Goal: Task Accomplishment & Management: Complete application form

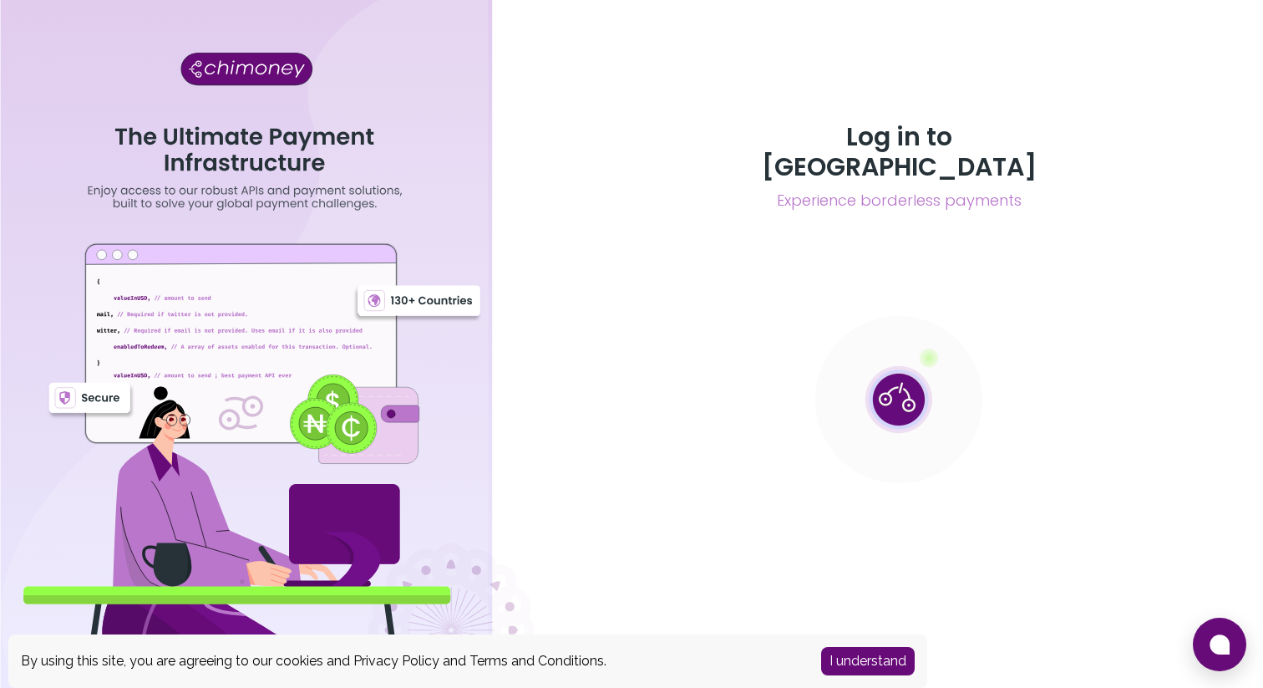
click at [865, 665] on button "I understand" at bounding box center [868, 661] width 94 height 28
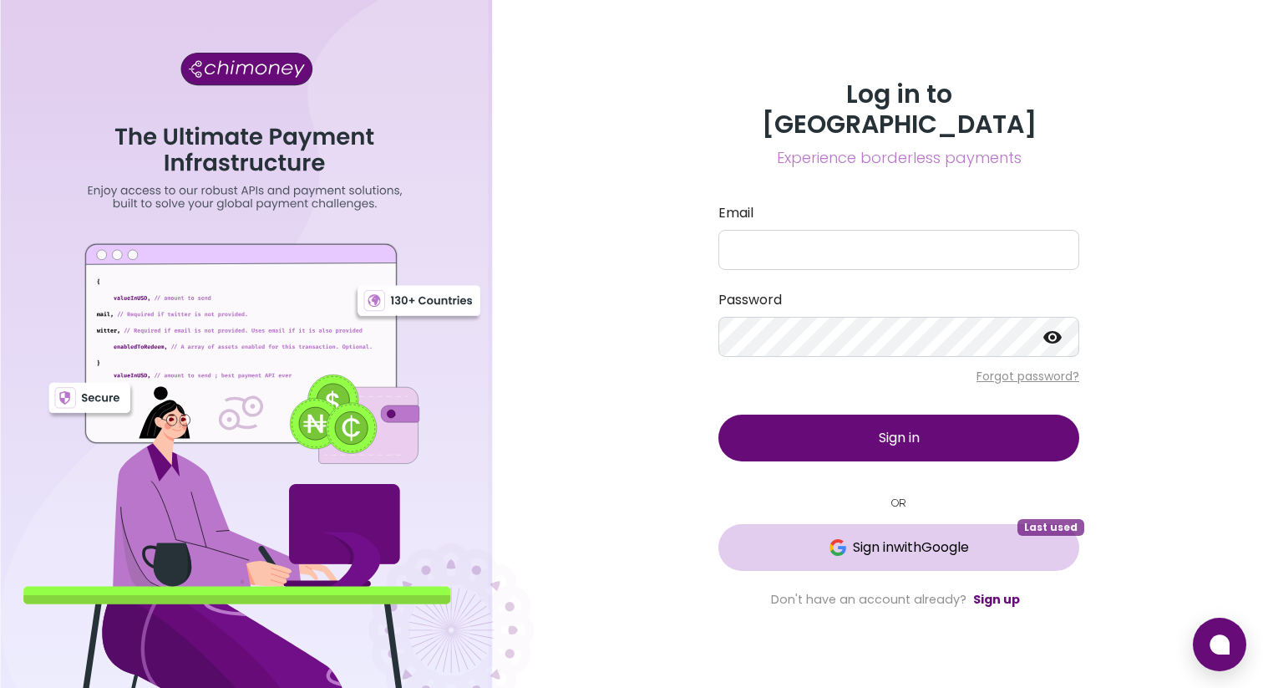
click at [967, 524] on button "Sign in with Google Last used" at bounding box center [898, 547] width 361 height 47
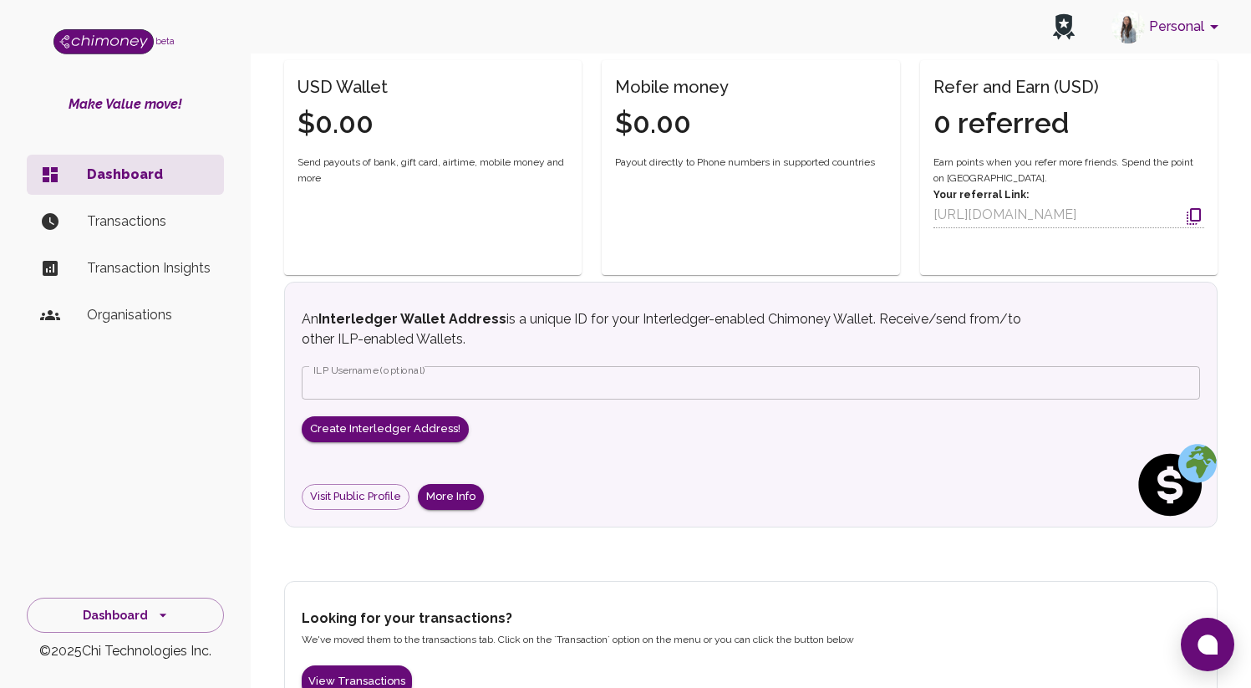
scroll to position [522, 0]
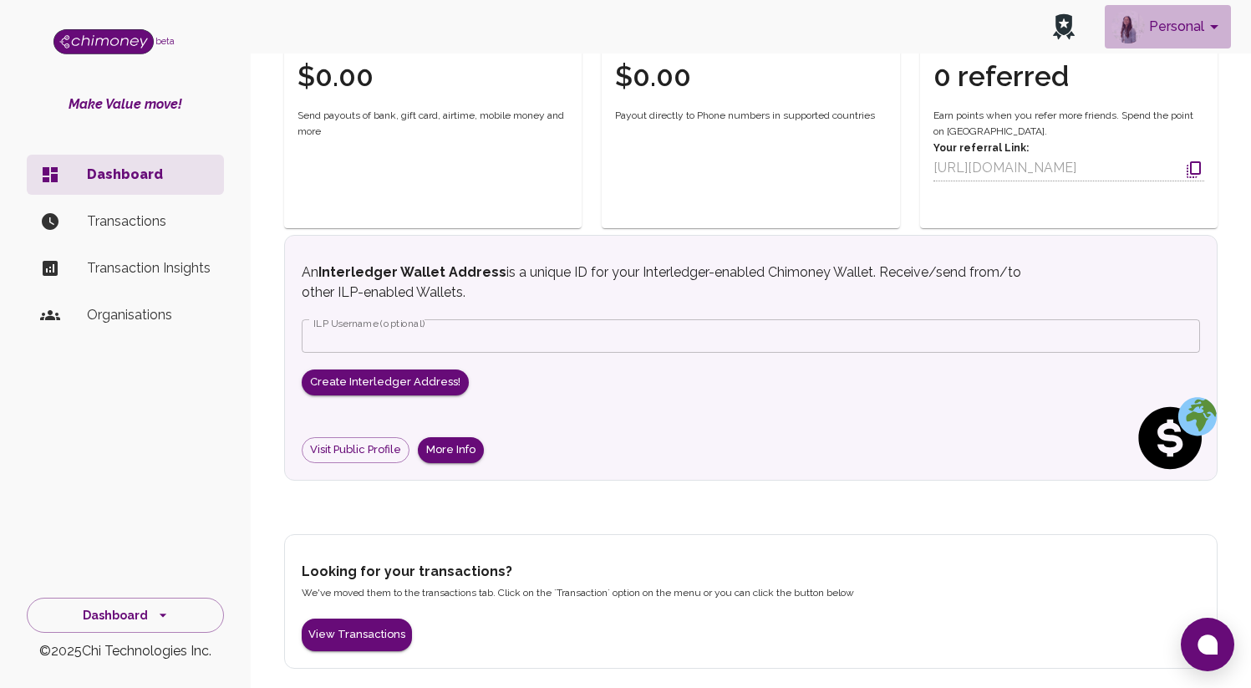
click at [1191, 36] on button "Personal" at bounding box center [1167, 26] width 126 height 43
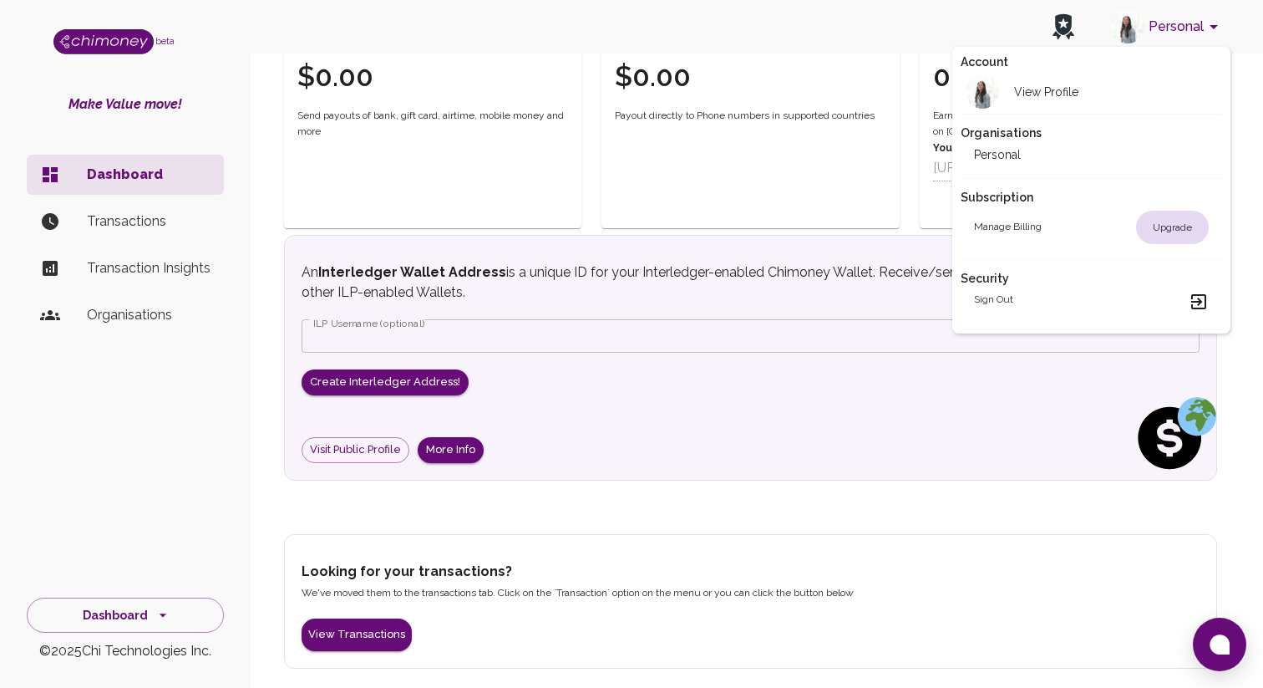
click at [1008, 135] on h2 "Organisations" at bounding box center [1091, 132] width 261 height 17
click at [1003, 155] on h2 "Personal" at bounding box center [997, 154] width 47 height 17
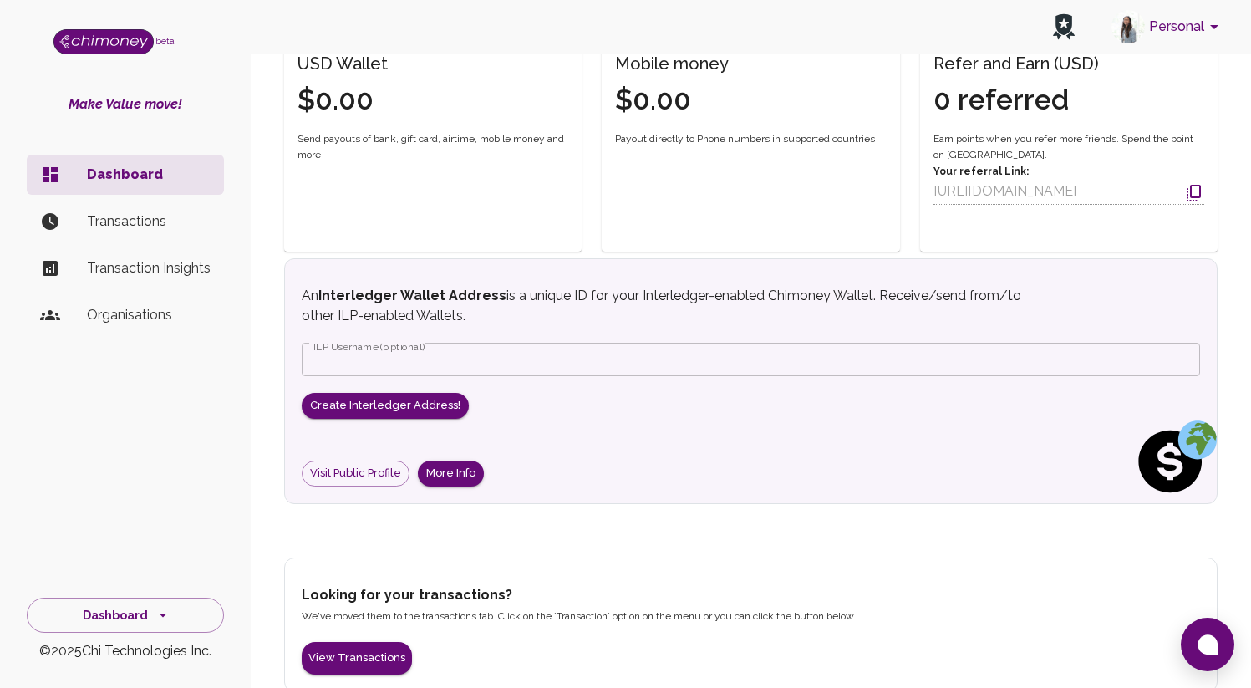
scroll to position [522, 0]
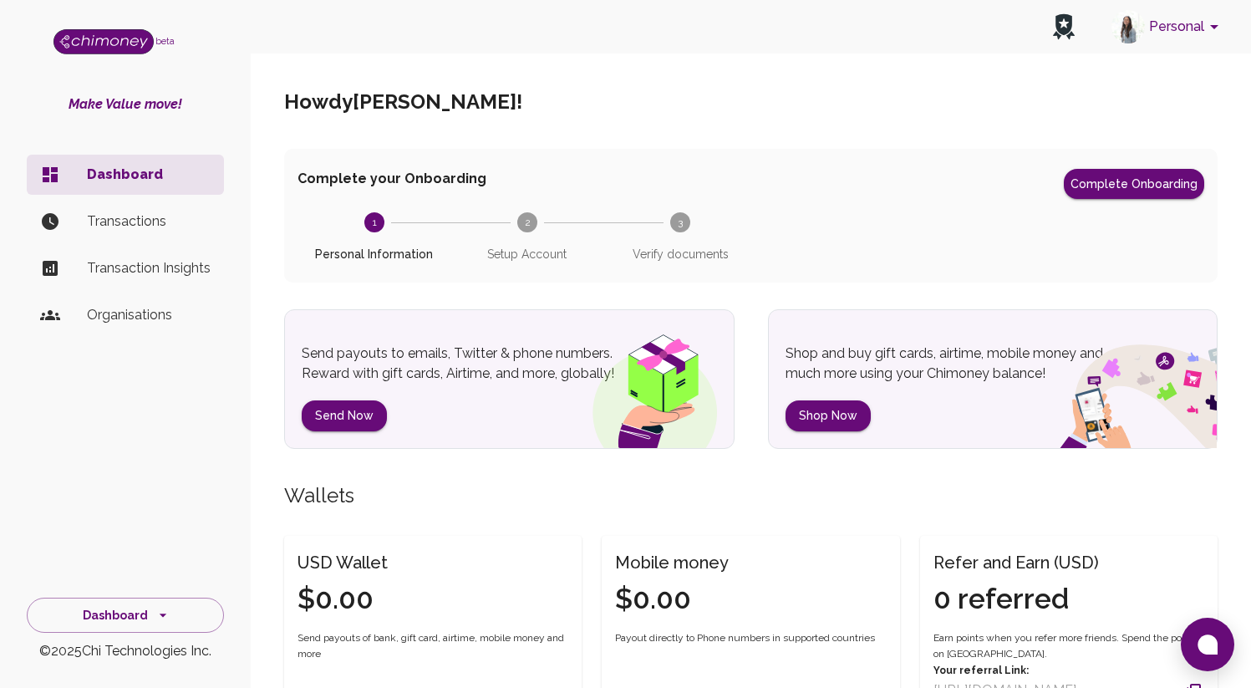
click at [1197, 33] on button "Personal" at bounding box center [1167, 26] width 126 height 43
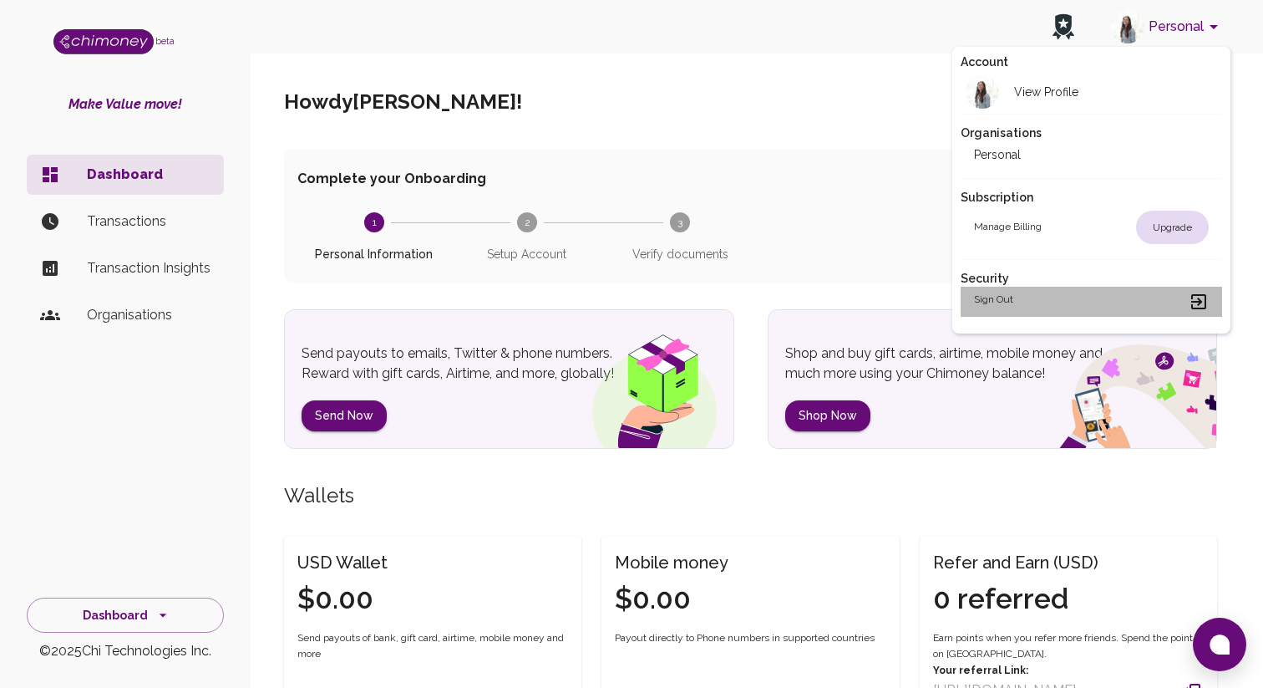
click at [1005, 298] on h2 "Sign out" at bounding box center [993, 302] width 39 height 20
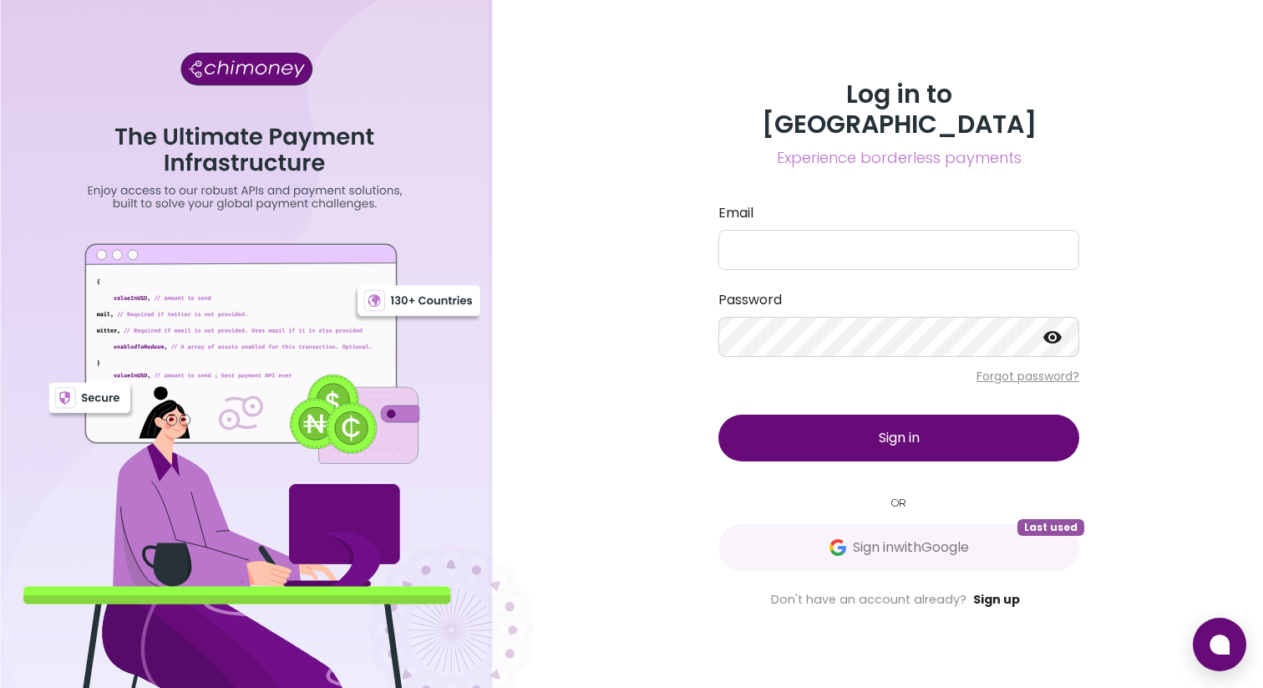
click at [997, 591] on link "Sign up" at bounding box center [996, 599] width 47 height 17
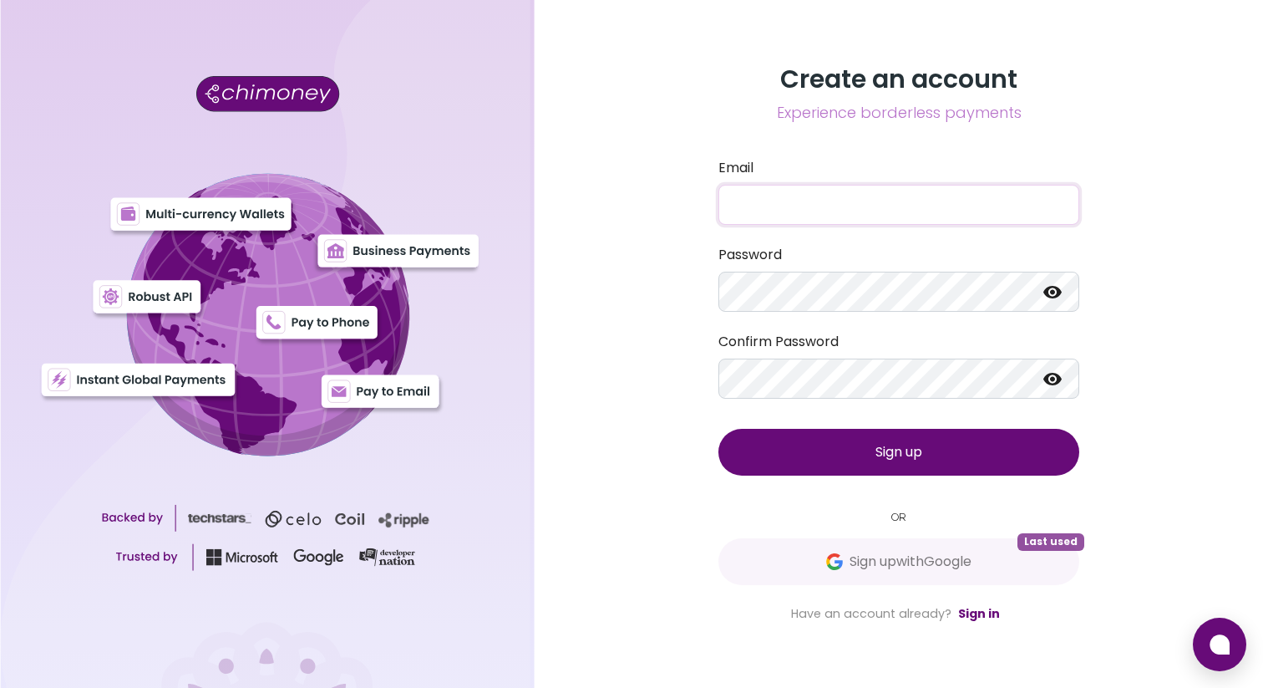
click at [810, 215] on input "Email" at bounding box center [898, 205] width 361 height 40
type input "[EMAIL_ADDRESS][DOMAIN_NAME]"
click at [1048, 297] on icon at bounding box center [1053, 292] width 20 height 20
click at [979, 451] on button "Sign up" at bounding box center [898, 452] width 361 height 47
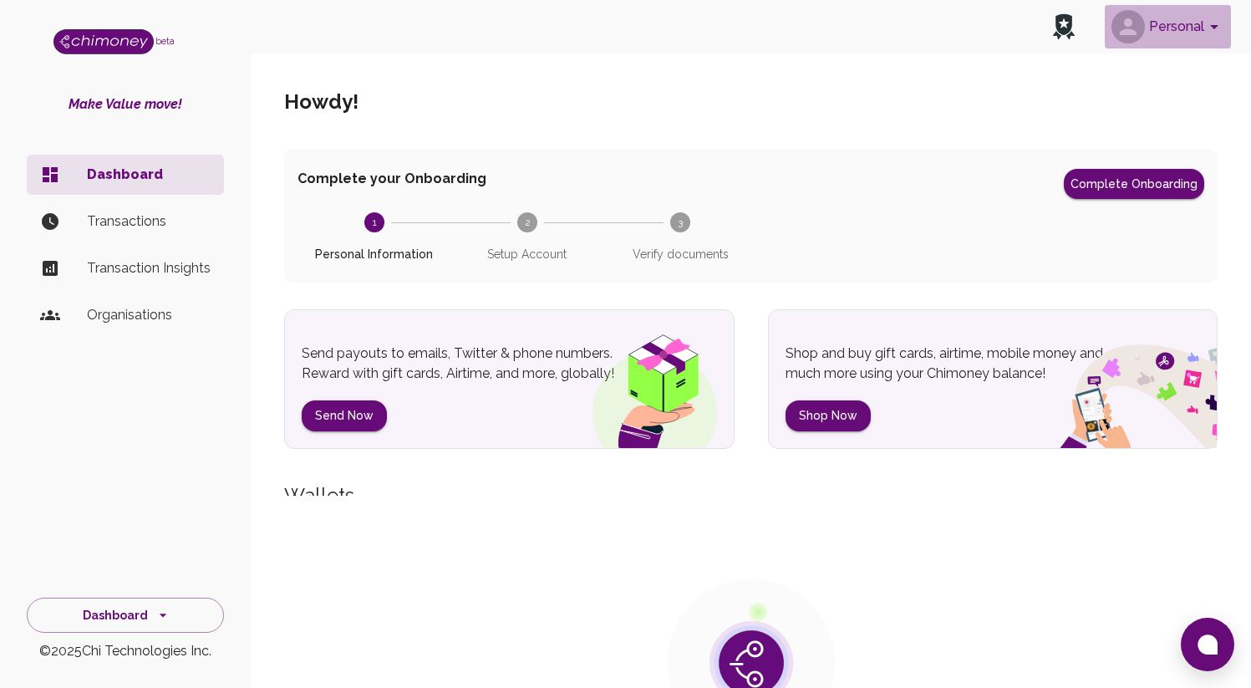
click at [1181, 23] on button "Personal" at bounding box center [1167, 26] width 126 height 43
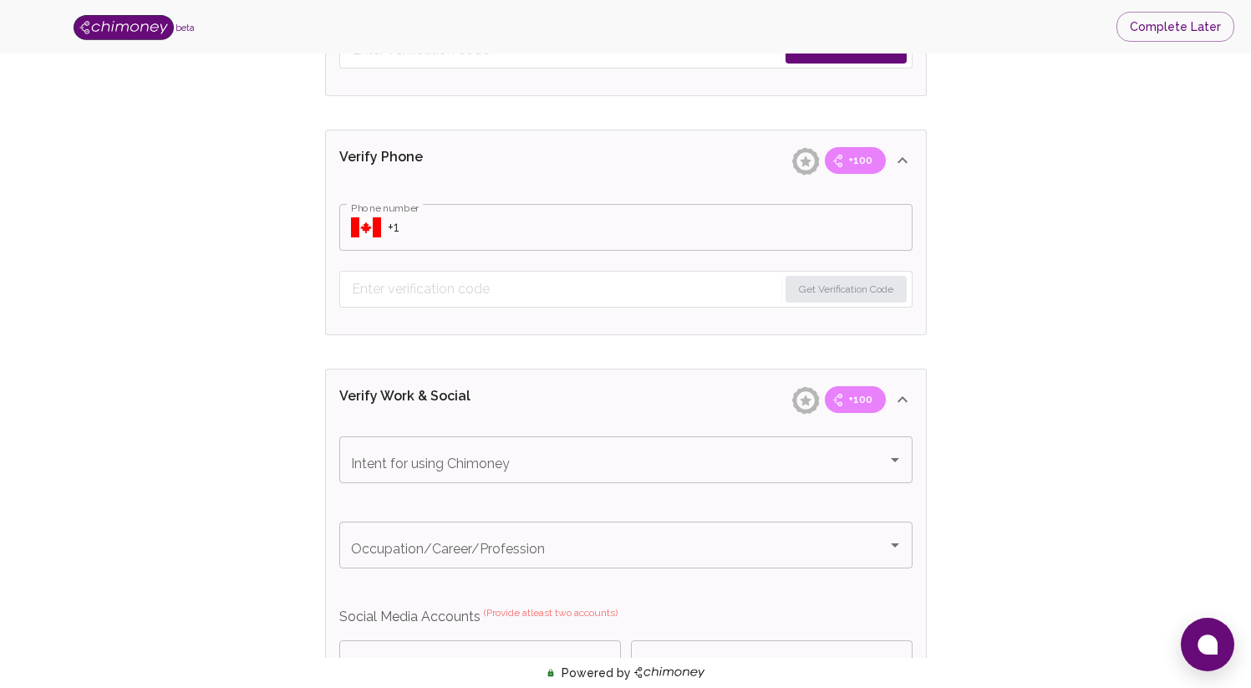
scroll to position [414, 0]
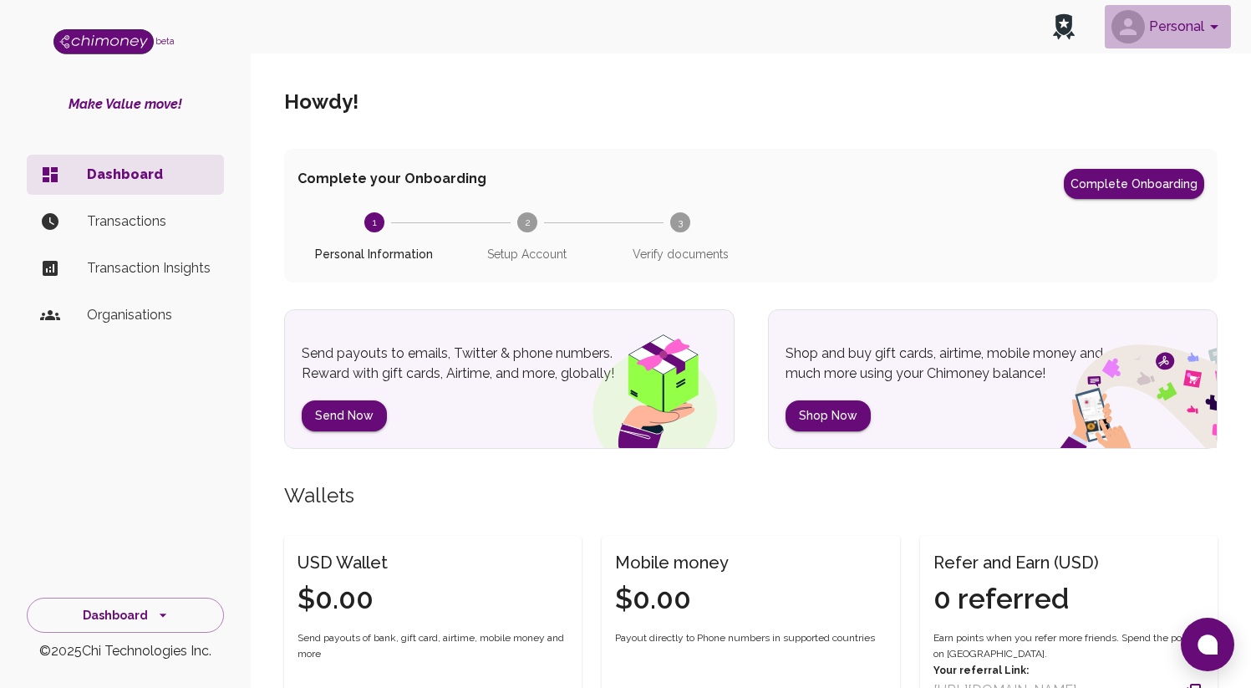
click at [1193, 21] on button "Personal" at bounding box center [1167, 26] width 126 height 43
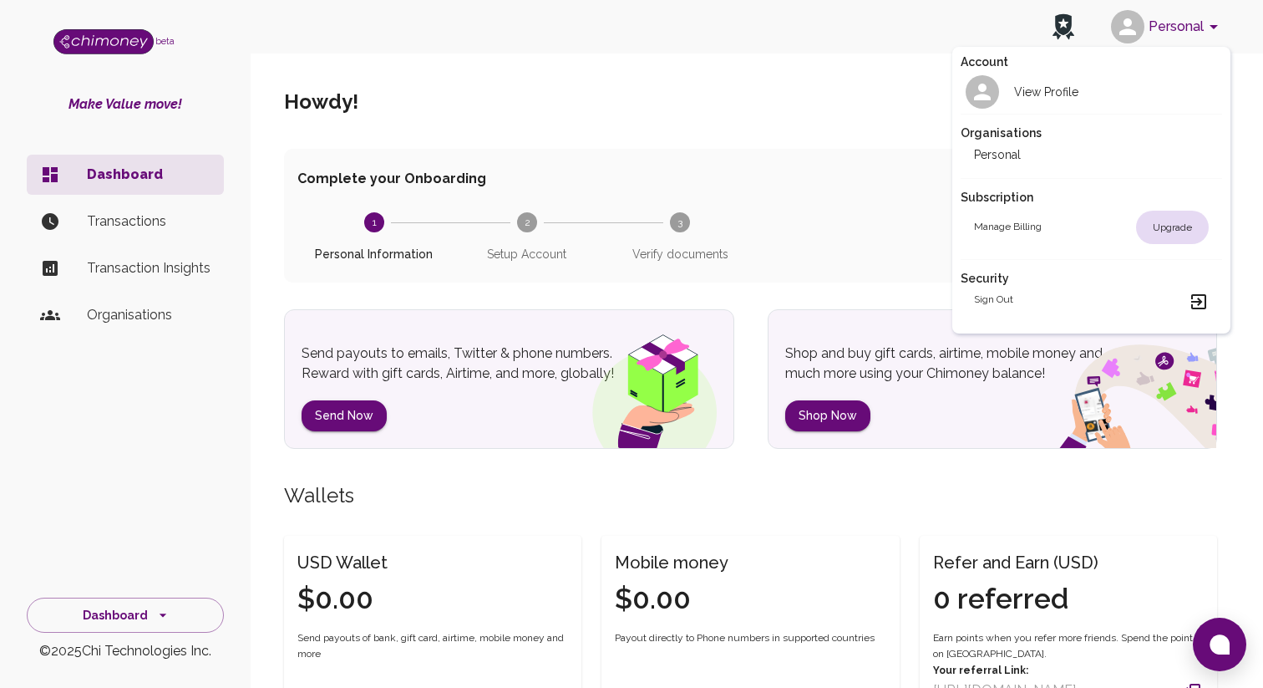
click at [1068, 297] on div "Sign out" at bounding box center [1091, 302] width 235 height 20
